Goal: Navigation & Orientation: Find specific page/section

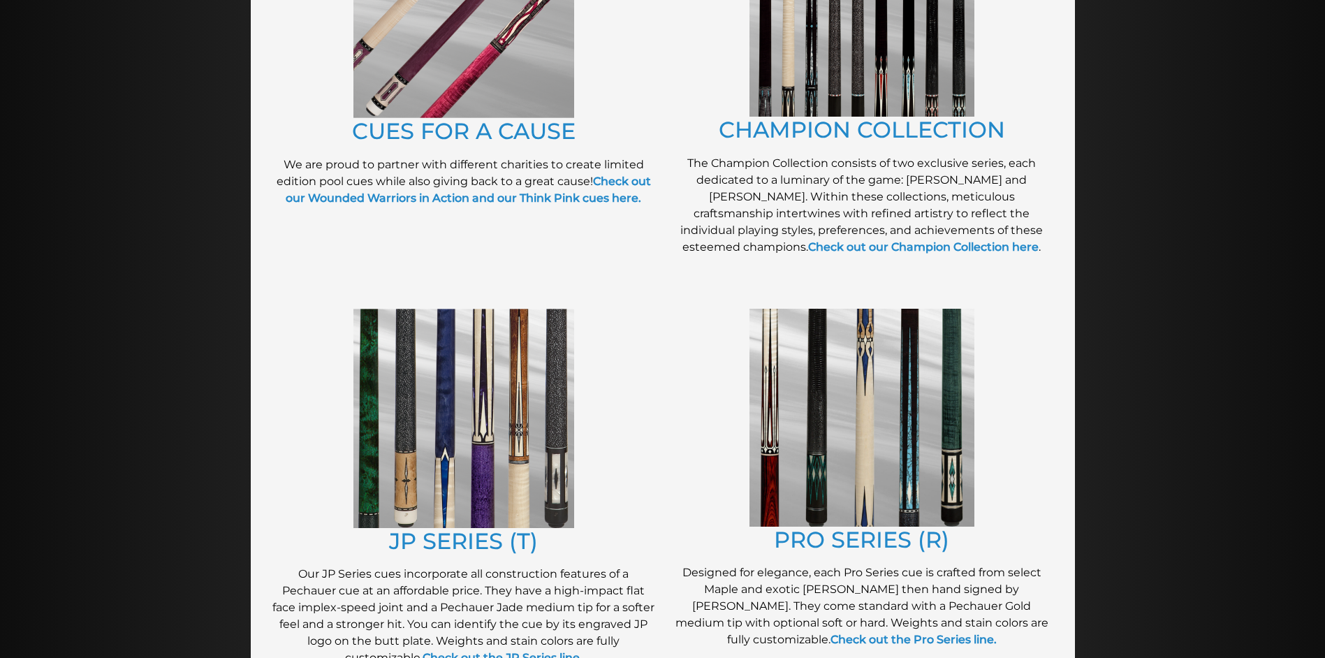
scroll to position [486, 0]
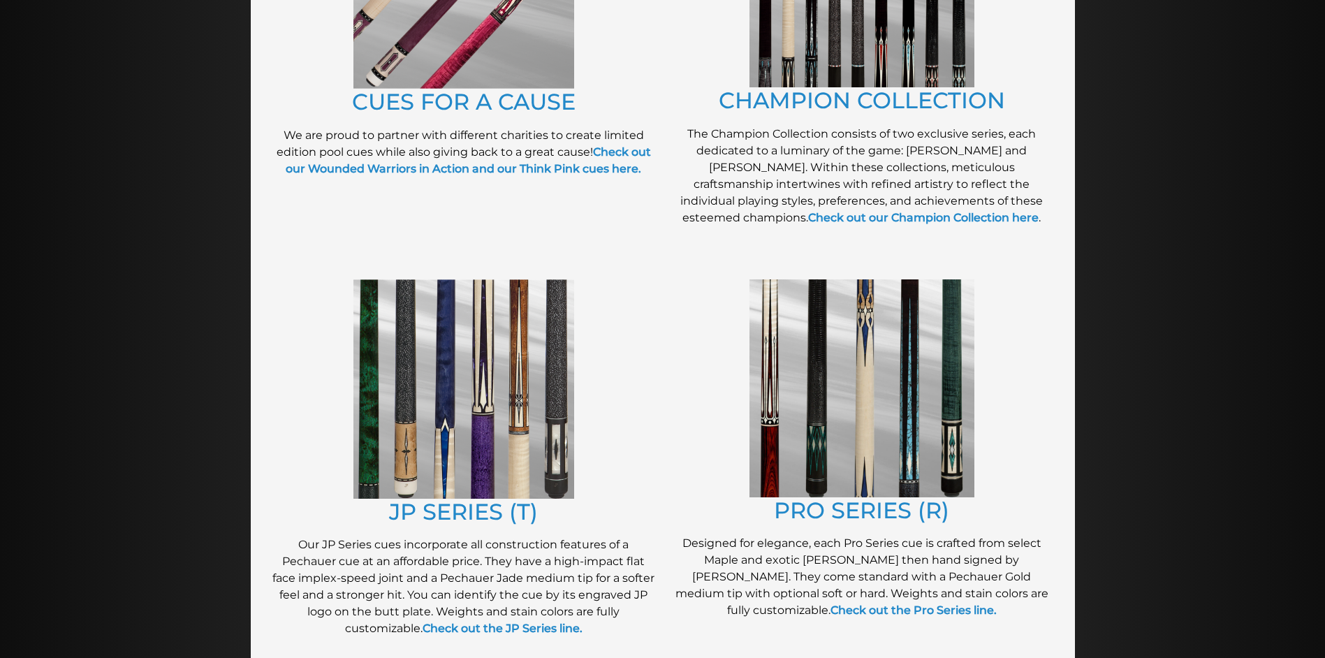
click at [515, 442] on img at bounding box center [464, 388] width 221 height 219
click at [889, 440] on img at bounding box center [862, 388] width 225 height 218
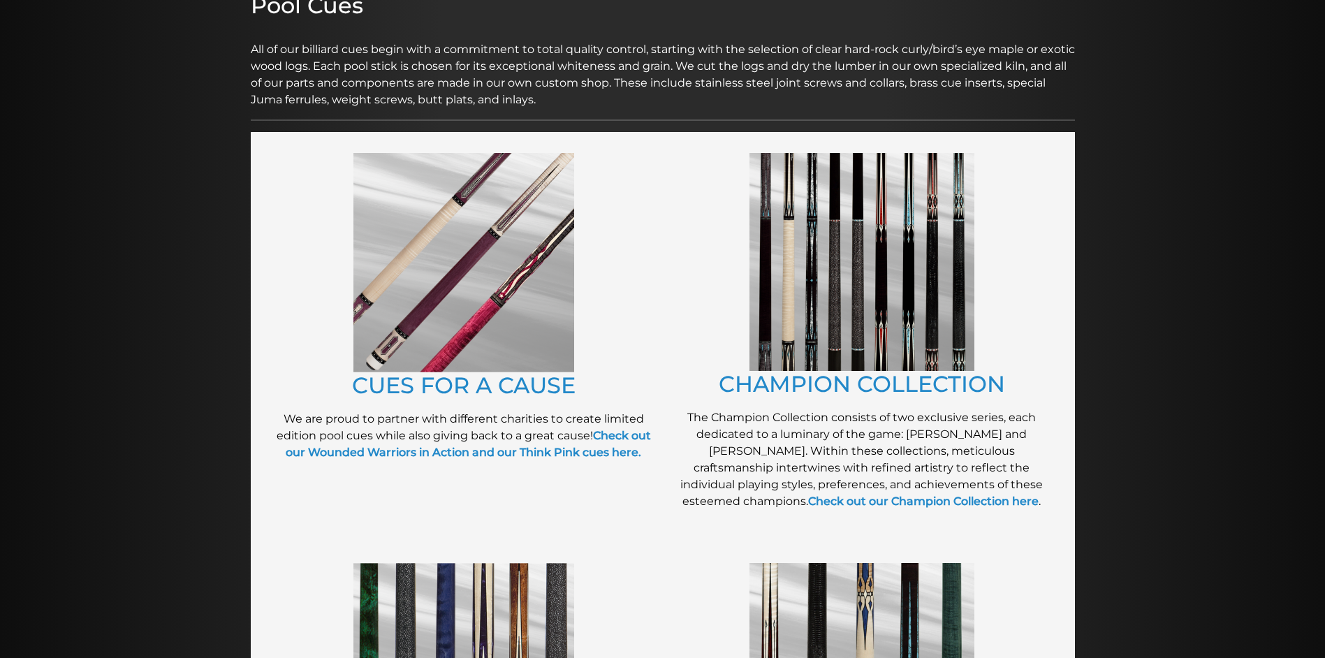
scroll to position [190, 0]
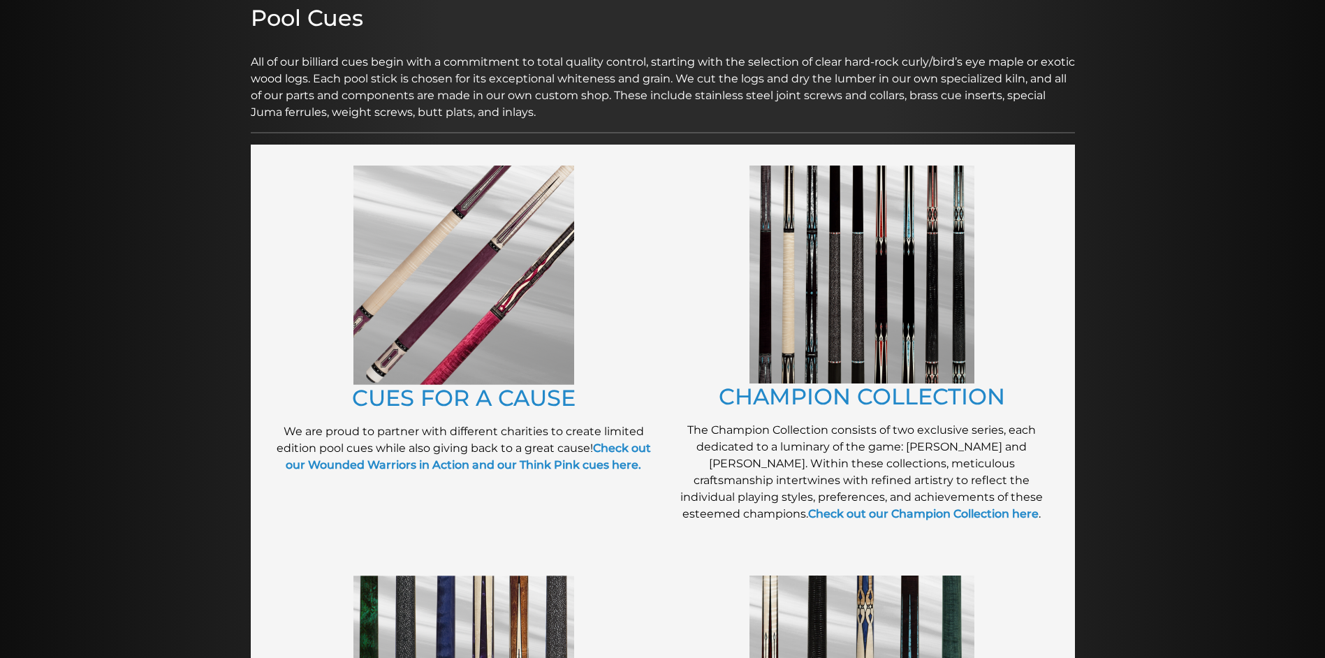
click at [511, 330] on img at bounding box center [464, 275] width 221 height 219
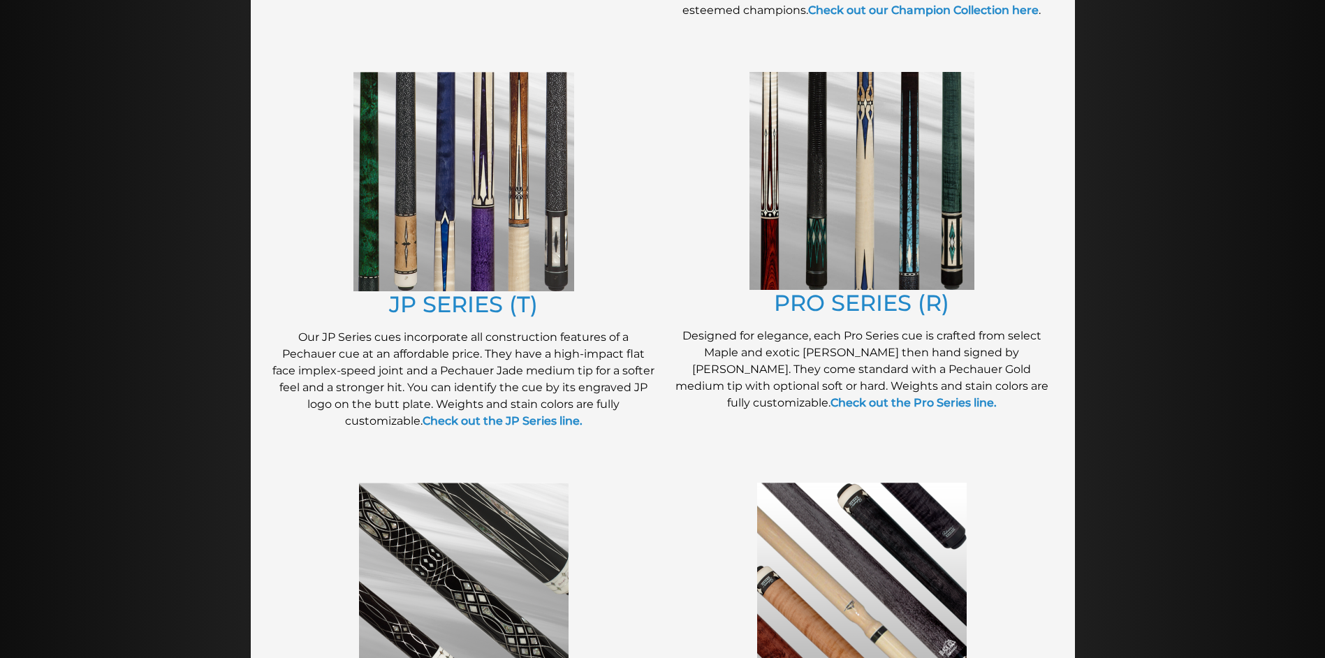
scroll to position [702, 0]
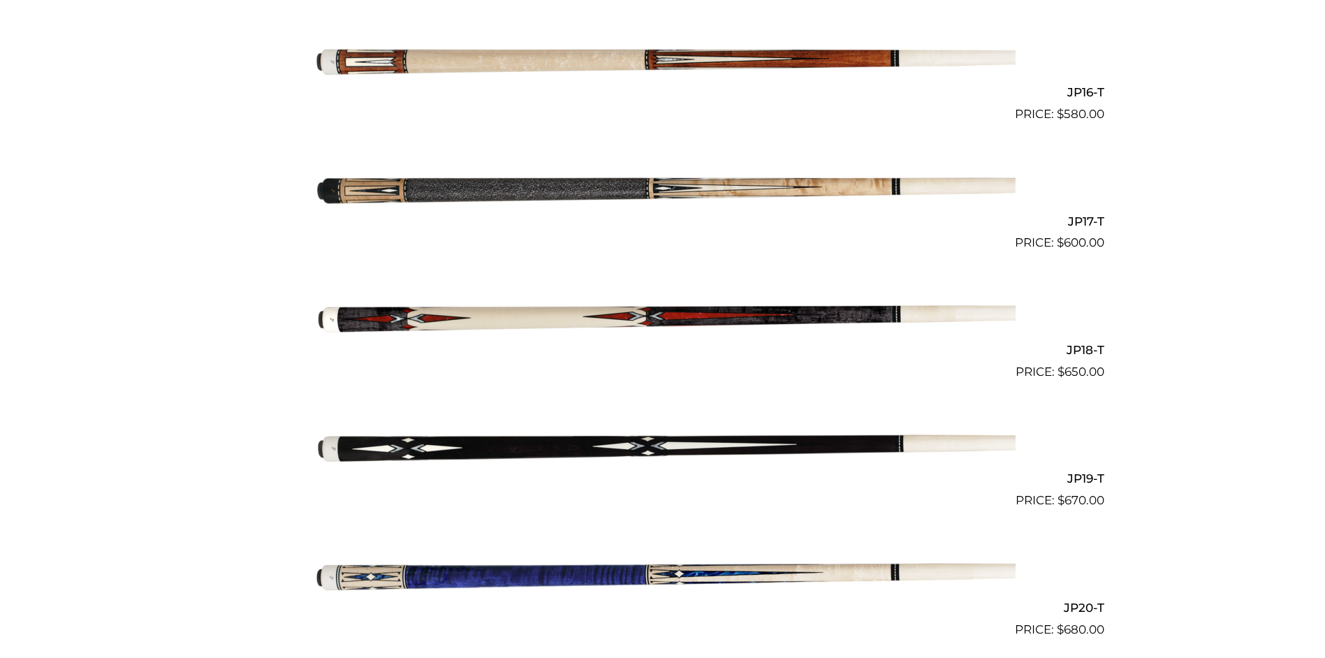
scroll to position [2361, 0]
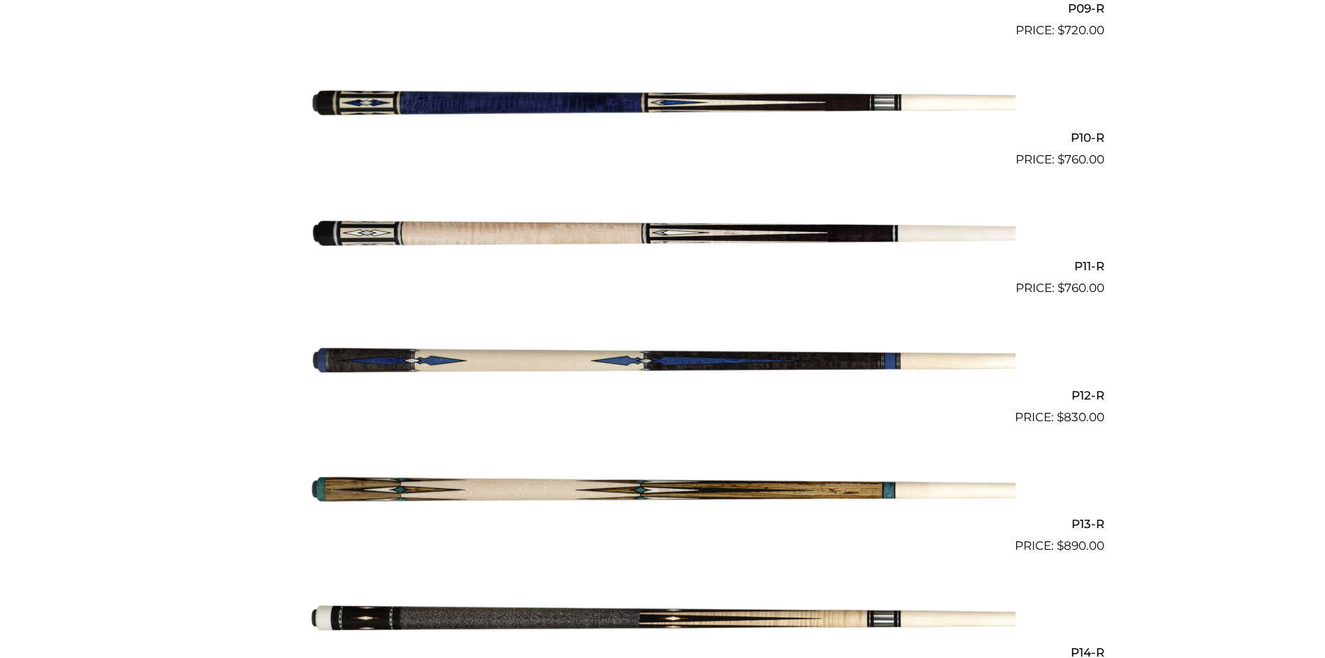
scroll to position [1548, 0]
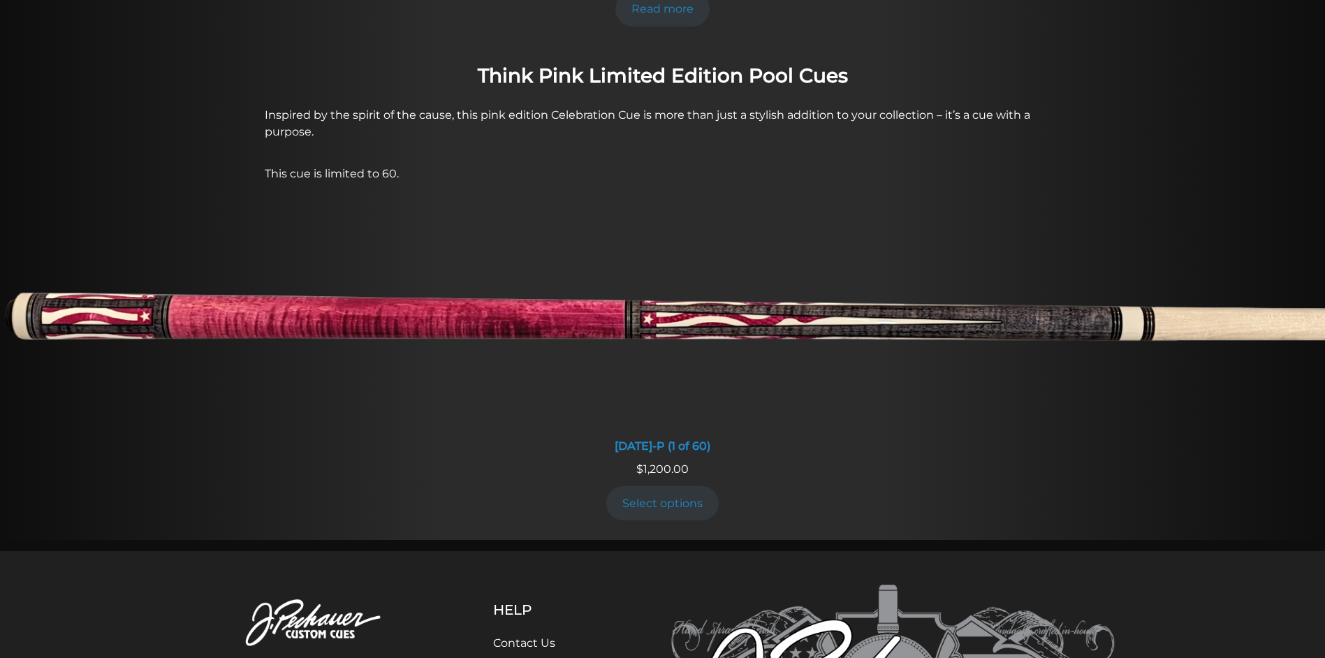
scroll to position [1302, 0]
